Goal: Transaction & Acquisition: Purchase product/service

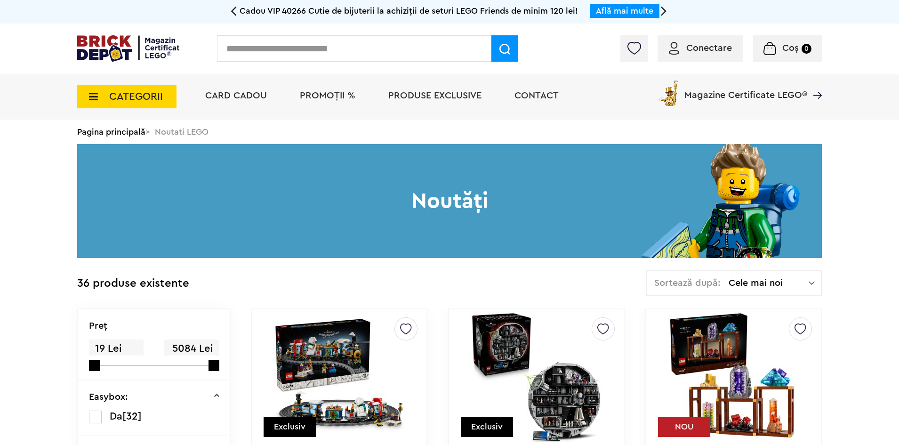
click at [311, 91] on span "PROMOȚII %" at bounding box center [328, 95] width 56 height 9
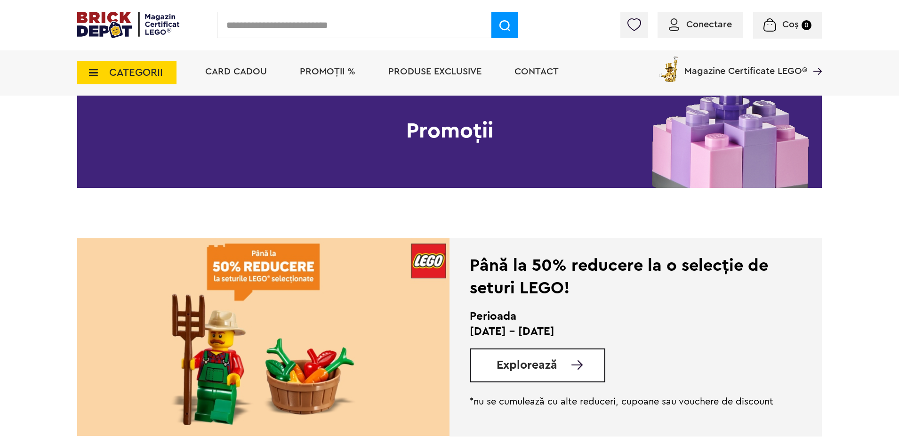
scroll to position [94, 0]
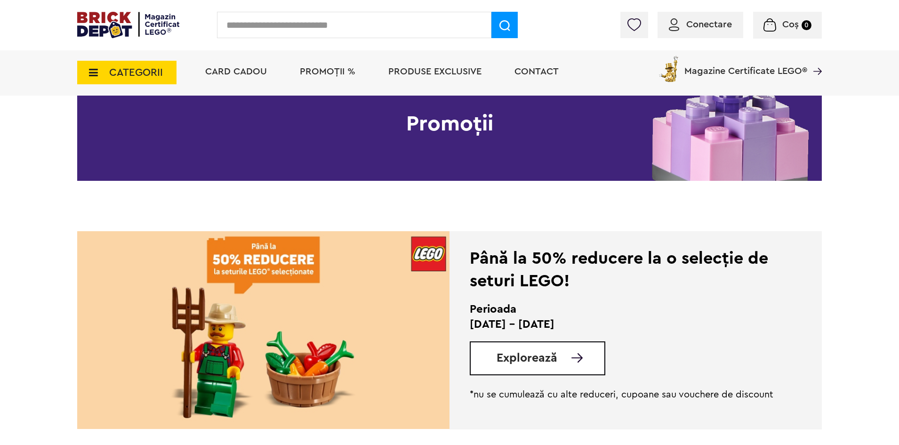
click at [524, 360] on span "Explorează" at bounding box center [526, 358] width 61 height 12
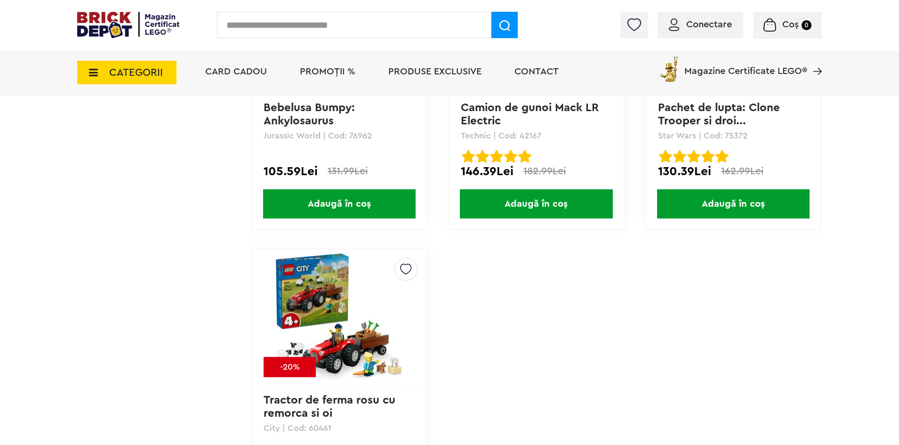
scroll to position [4565, 0]
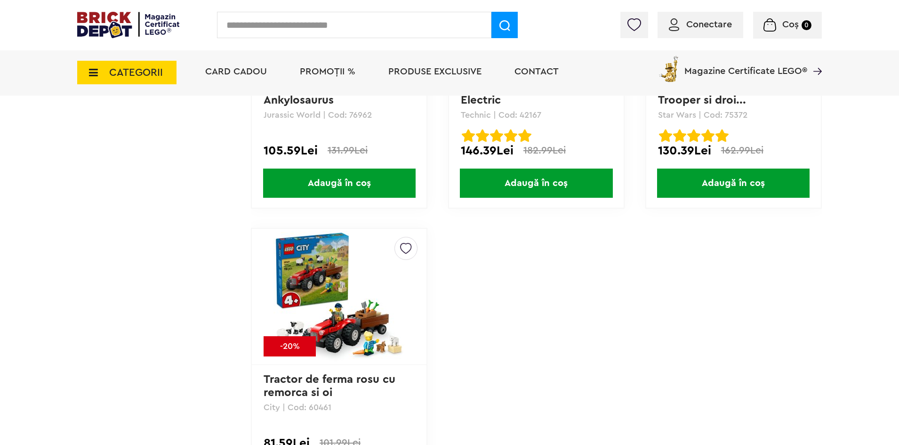
click at [111, 73] on span "CATEGORII" at bounding box center [136, 72] width 54 height 10
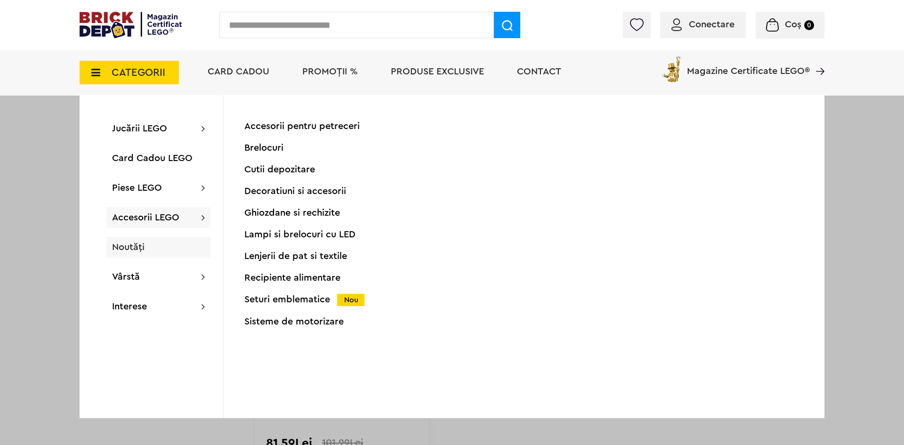
click at [132, 248] on span "Noutăți" at bounding box center [128, 246] width 32 height 9
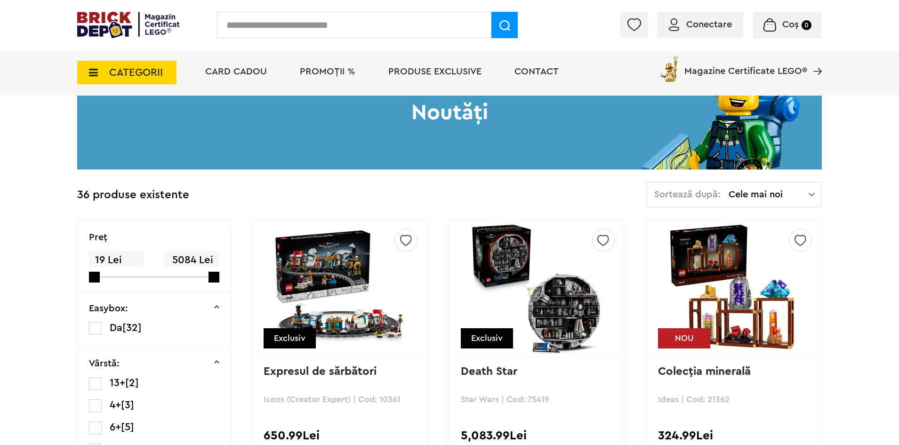
scroll to position [94, 0]
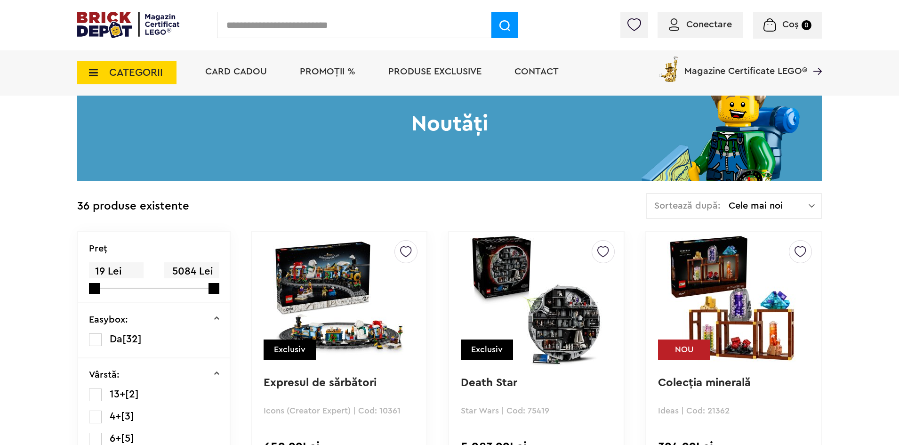
click at [96, 72] on icon at bounding box center [90, 72] width 15 height 10
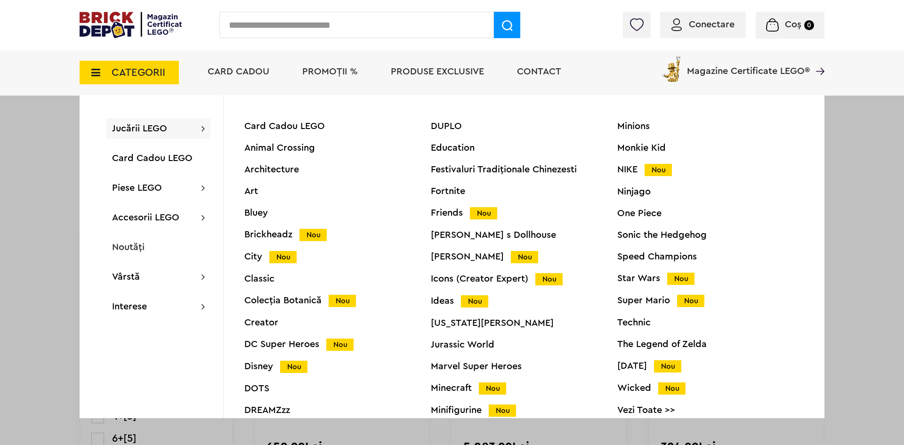
click at [448, 300] on div "Ideas Nou" at bounding box center [524, 301] width 186 height 10
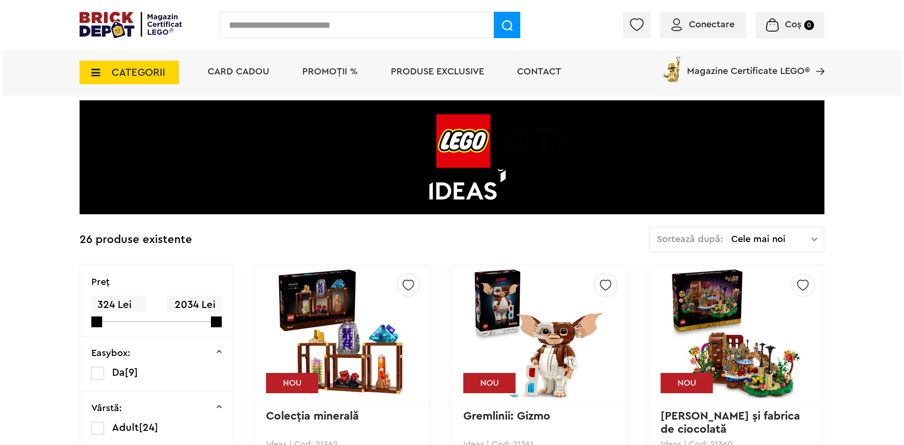
scroll to position [47, 0]
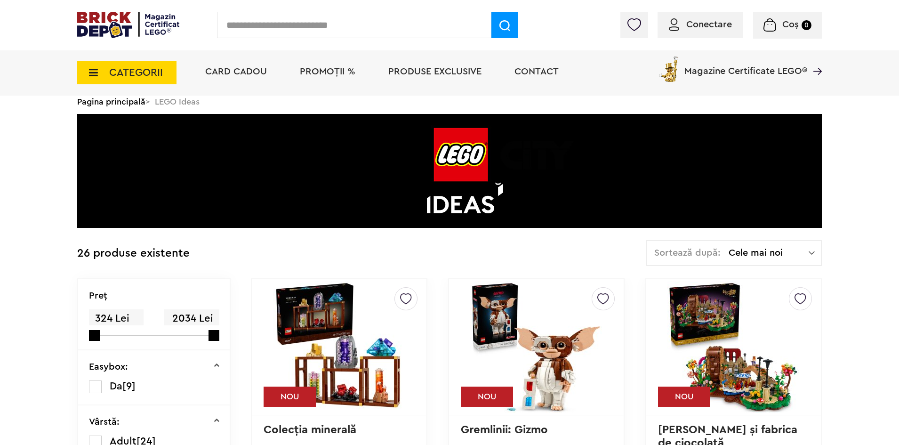
click at [355, 28] on input "text" at bounding box center [354, 25] width 274 height 26
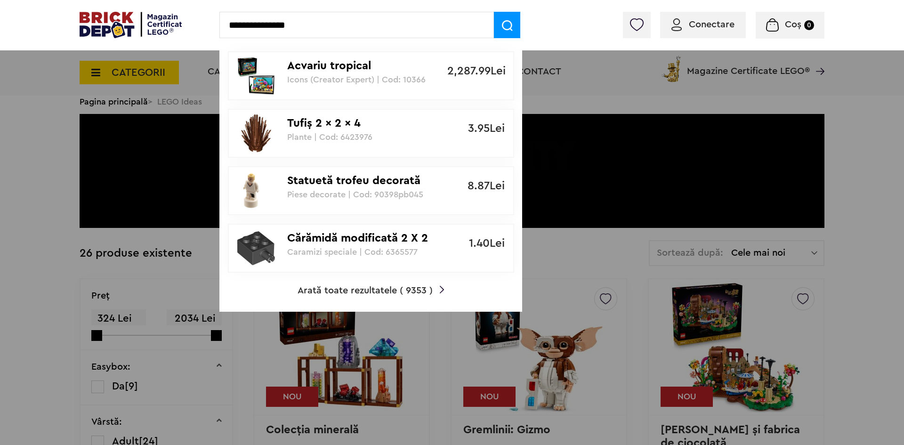
type input "**********"
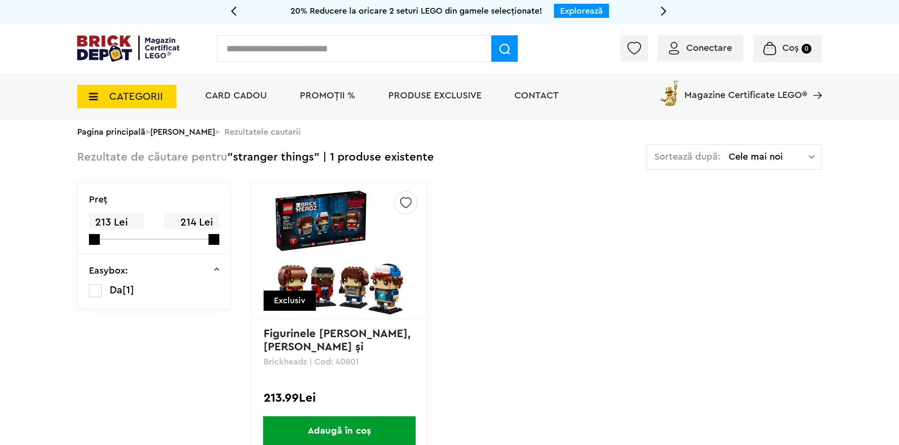
click at [316, 47] on input "text" at bounding box center [354, 48] width 274 height 26
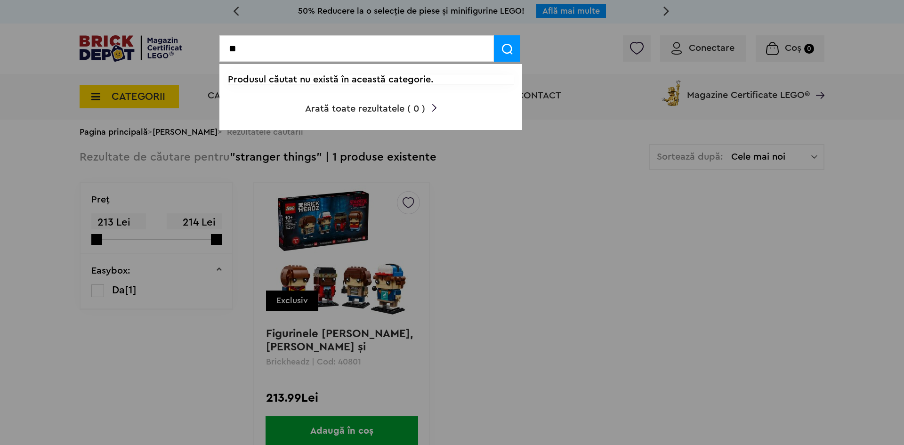
type input "*"
